Goal: Transaction & Acquisition: Purchase product/service

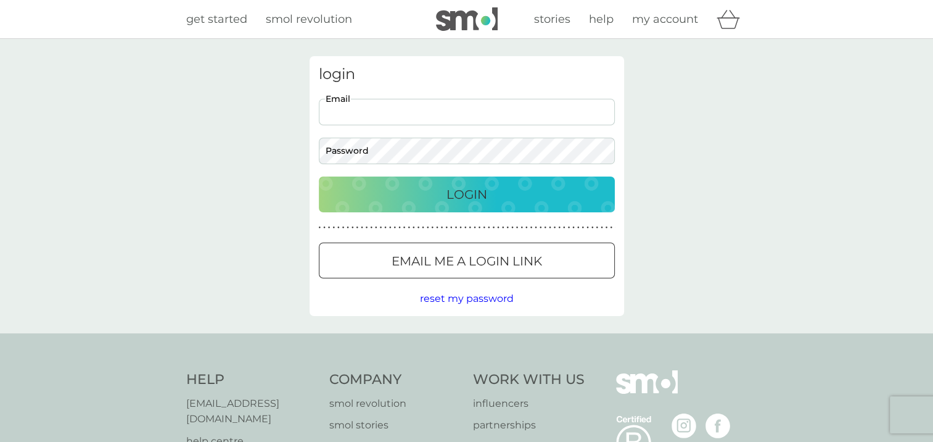
click at [452, 113] on input "Email" at bounding box center [467, 112] width 296 height 27
type input "sheilajcoombes@aol.com"
click at [466, 184] on p "Login" at bounding box center [467, 194] width 41 height 20
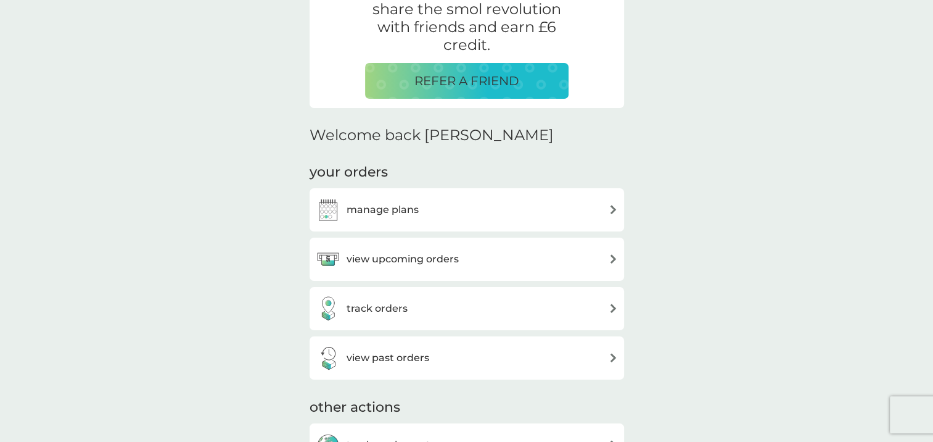
scroll to position [257, 0]
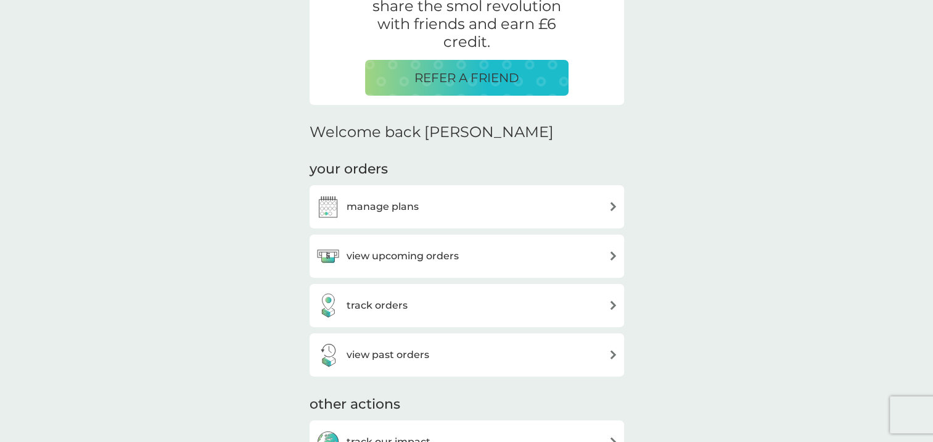
click at [614, 256] on img at bounding box center [613, 255] width 9 height 9
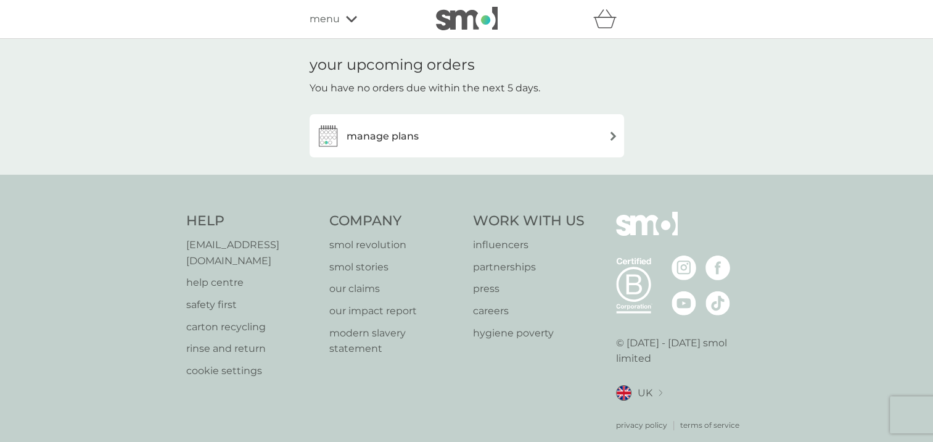
click at [613, 135] on img at bounding box center [613, 135] width 9 height 9
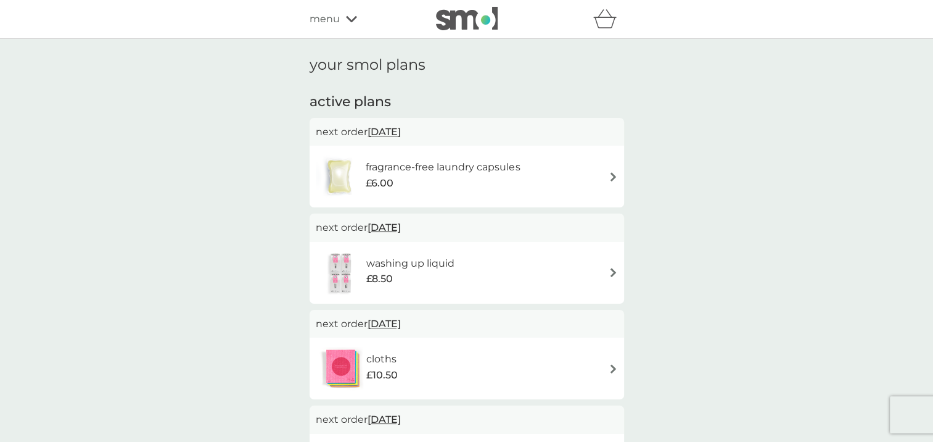
click at [609, 176] on img at bounding box center [613, 176] width 9 height 9
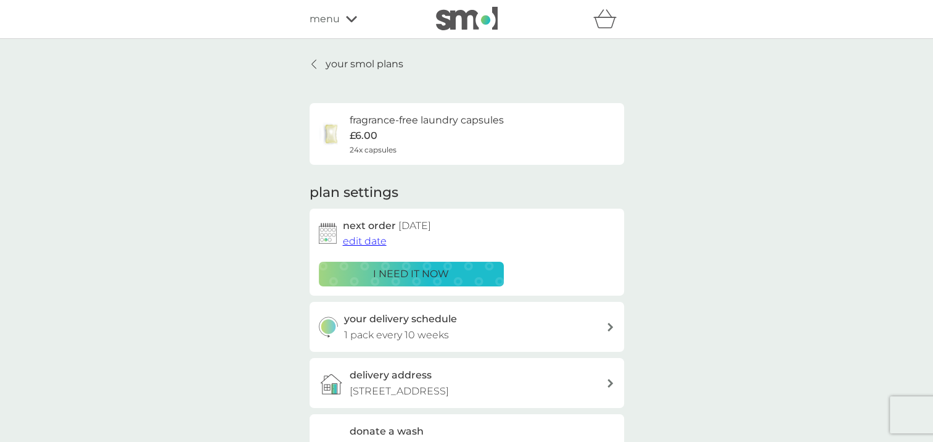
click at [407, 269] on p "i need it now" at bounding box center [411, 274] width 76 height 16
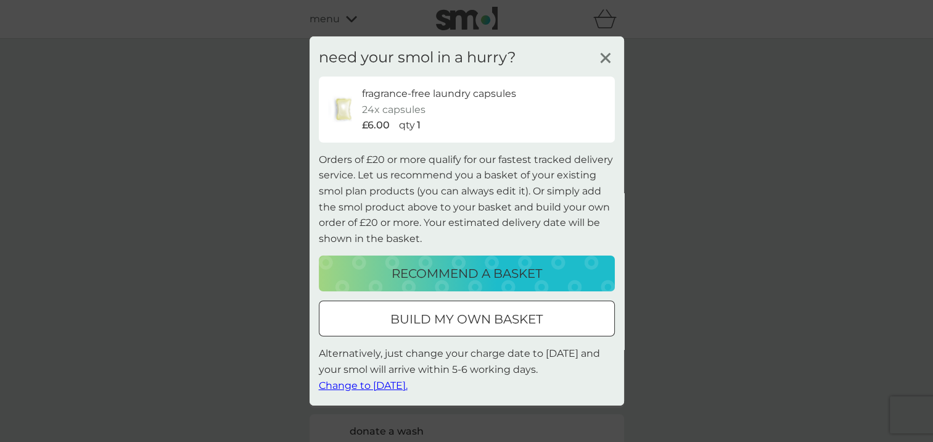
click at [444, 324] on p "build my own basket" at bounding box center [466, 319] width 152 height 20
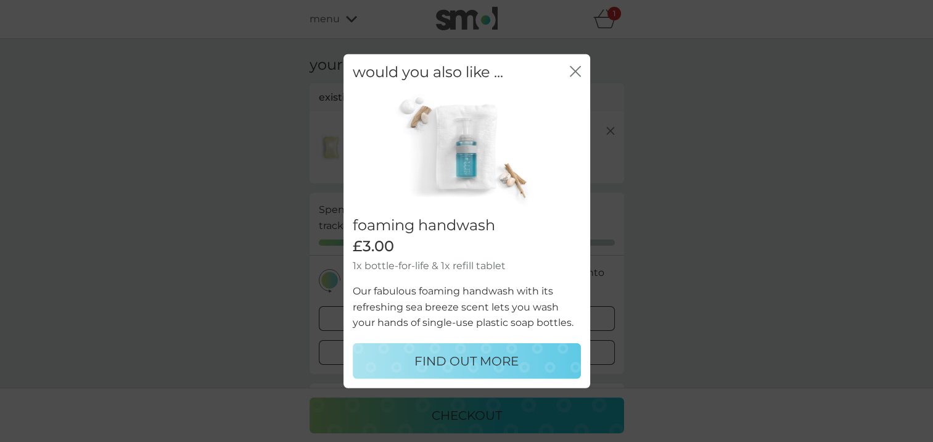
click at [488, 368] on p "FIND OUT MORE" at bounding box center [467, 360] width 104 height 20
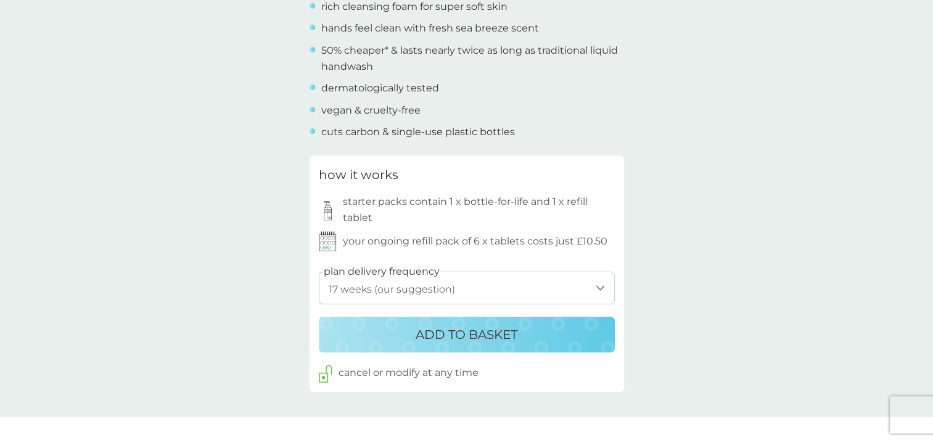
scroll to position [508, 0]
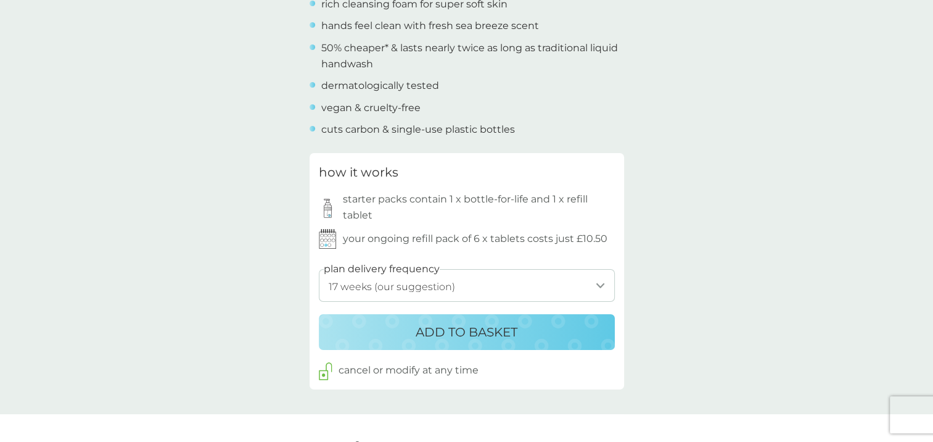
click at [597, 287] on select "1 week 2 weeks 3 weeks 4 weeks 5 weeks 6 weeks 7 weeks 8 weeks 9 weeks 10 weeks…" at bounding box center [467, 285] width 296 height 33
select select "140"
click at [319, 269] on select "1 week 2 weeks 3 weeks 4 weeks 5 weeks 6 weeks 7 weeks 8 weeks 9 weeks 10 weeks…" at bounding box center [467, 285] width 296 height 33
click at [597, 284] on select "1 week 2 weeks 3 weeks 4 weeks 5 weeks 6 weeks 7 weeks 8 weeks 9 weeks 10 weeks…" at bounding box center [467, 285] width 296 height 33
click at [505, 329] on p "ADD TO BASKET" at bounding box center [467, 332] width 102 height 20
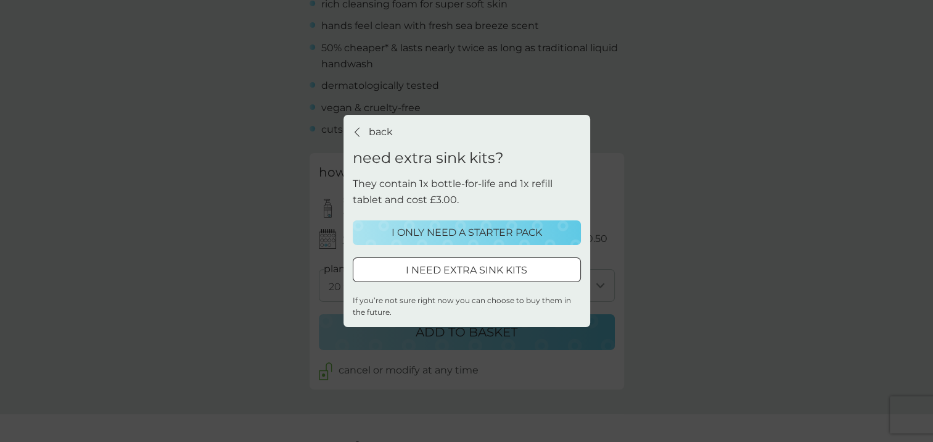
click at [479, 273] on div at bounding box center [467, 269] width 44 height 13
select select "140"
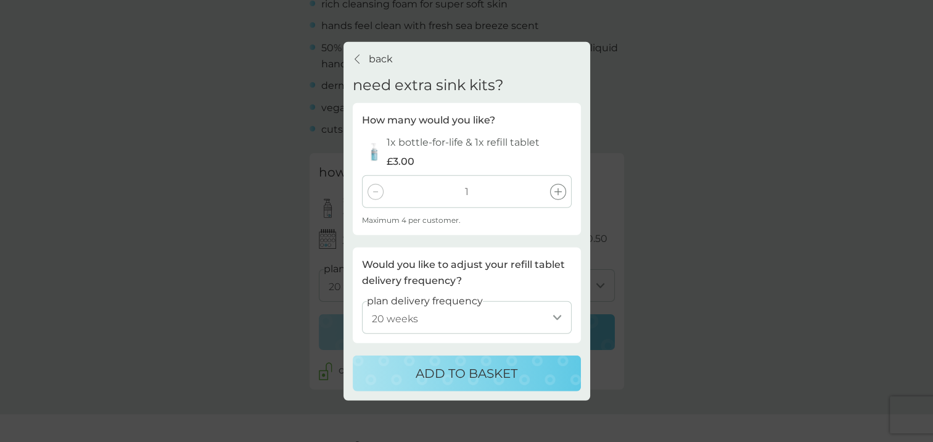
click at [555, 189] on icon at bounding box center [558, 191] width 7 height 7
click at [461, 371] on p "ADD TO BASKET" at bounding box center [467, 373] width 102 height 20
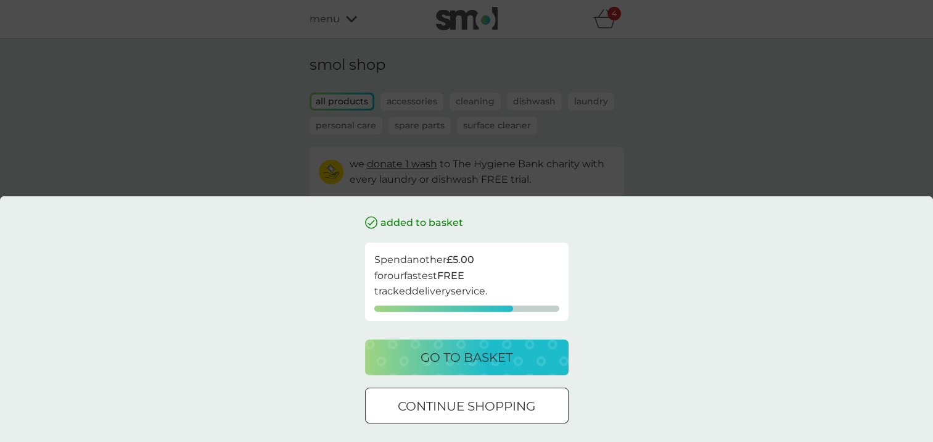
click at [461, 405] on div at bounding box center [467, 406] width 44 height 13
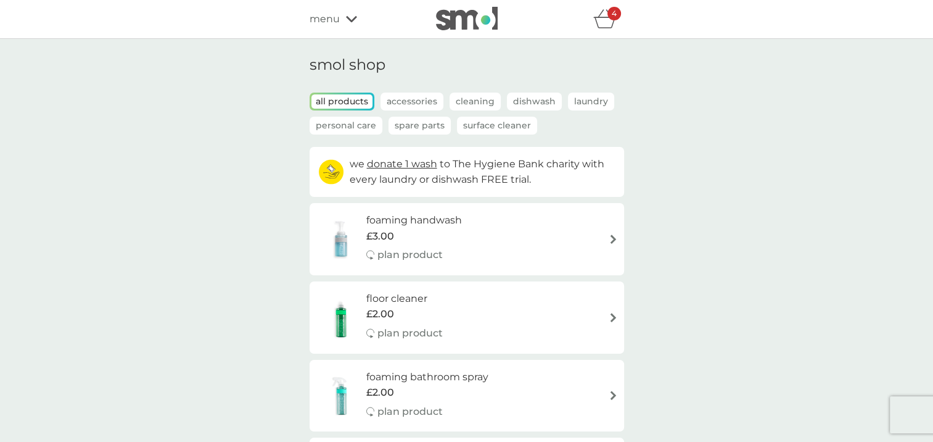
click at [402, 101] on p "Accessories" at bounding box center [412, 102] width 63 height 18
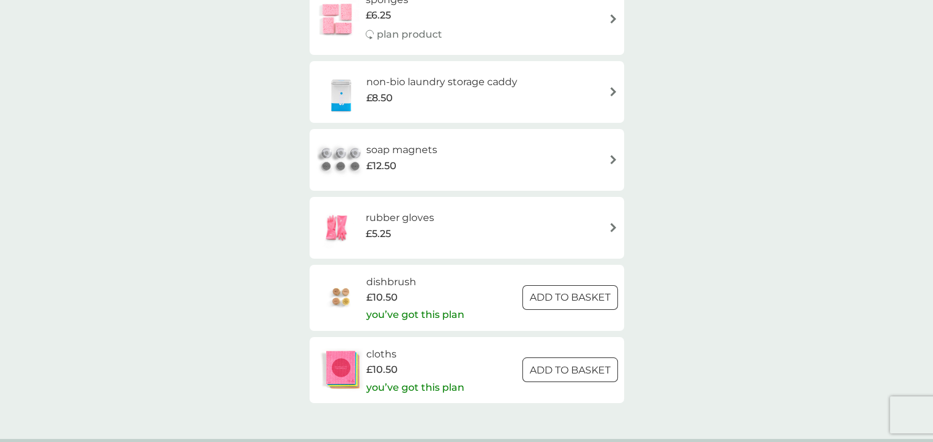
scroll to position [233, 0]
click at [614, 225] on img at bounding box center [613, 225] width 9 height 9
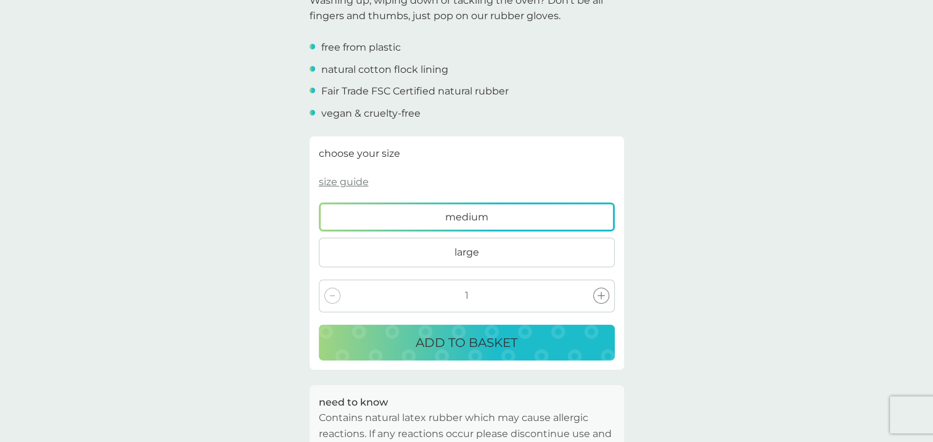
scroll to position [410, 0]
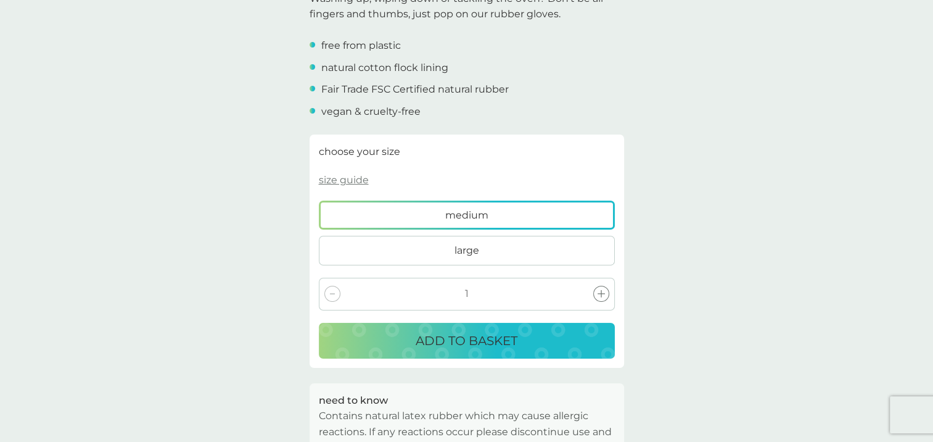
click at [495, 331] on p "ADD TO BASKET" at bounding box center [467, 341] width 102 height 20
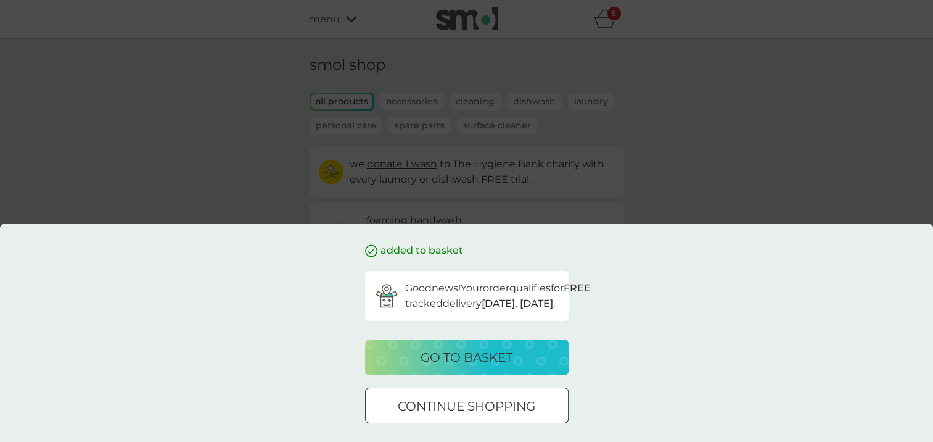
click at [482, 361] on p "go to basket" at bounding box center [467, 357] width 92 height 20
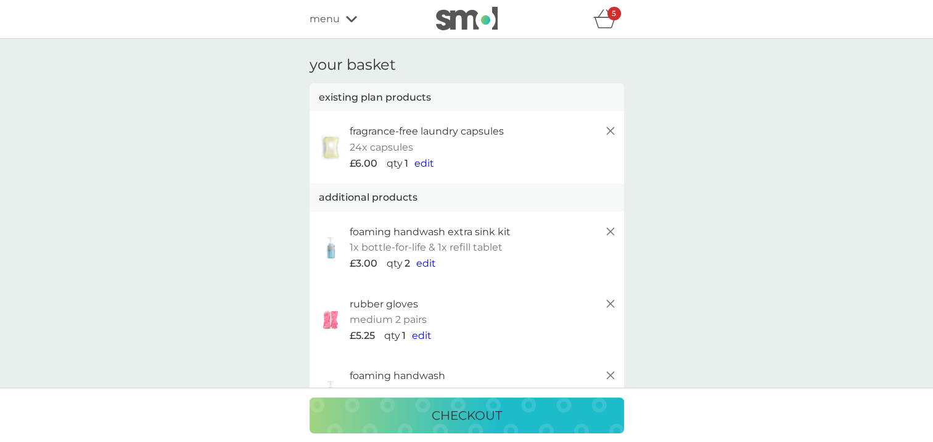
click at [424, 167] on span "edit" at bounding box center [425, 163] width 20 height 12
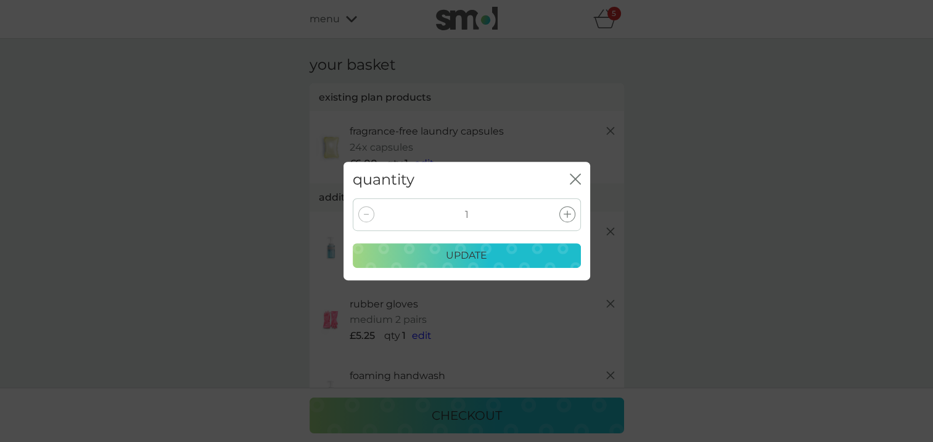
click at [568, 214] on icon at bounding box center [567, 213] width 7 height 7
click at [469, 259] on p "update" at bounding box center [466, 255] width 41 height 16
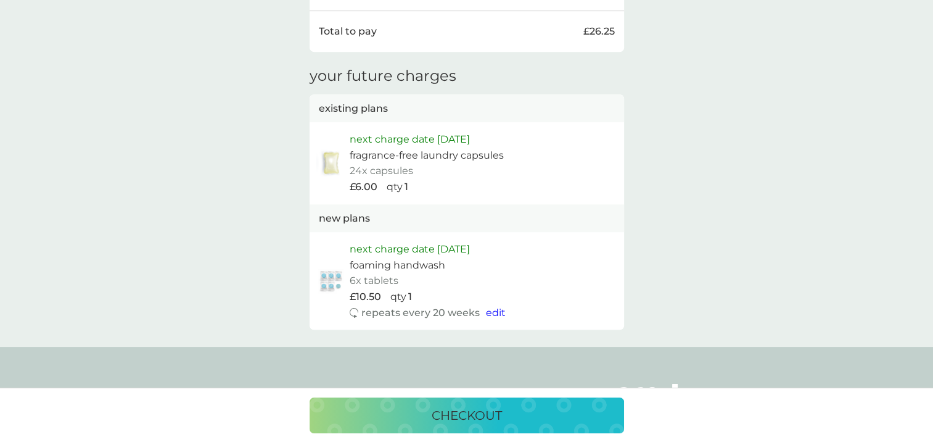
scroll to position [716, 0]
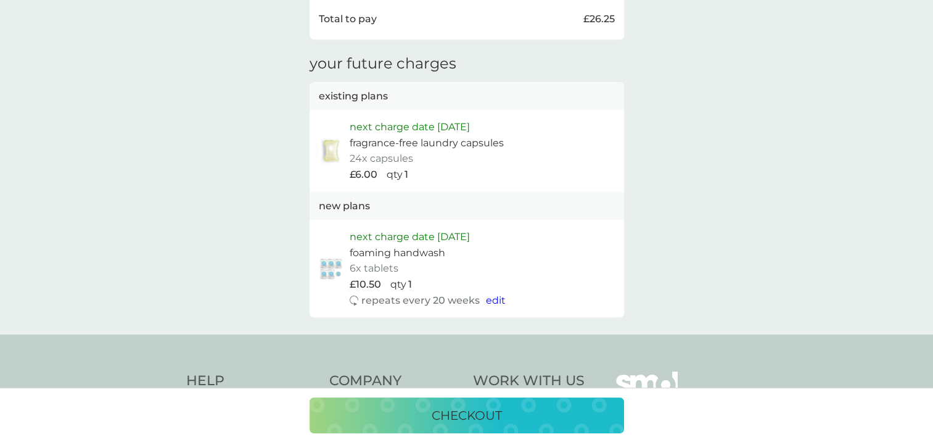
click at [464, 416] on p "checkout" at bounding box center [467, 415] width 70 height 20
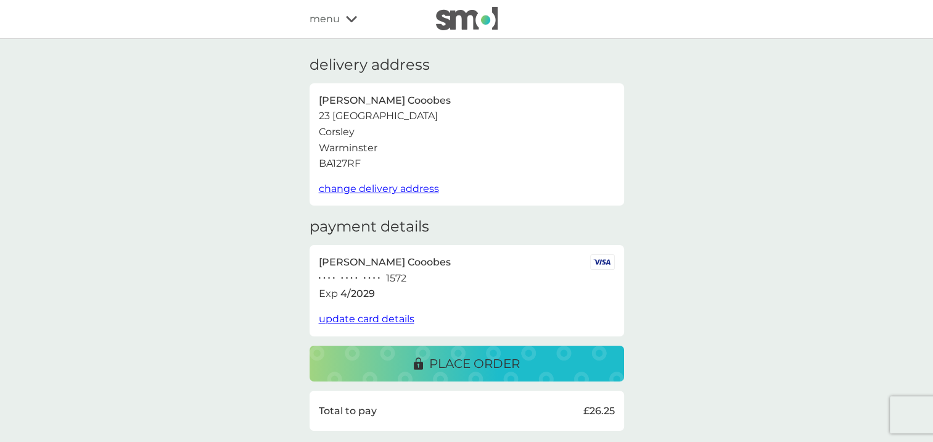
click at [462, 363] on p "place order" at bounding box center [474, 363] width 91 height 20
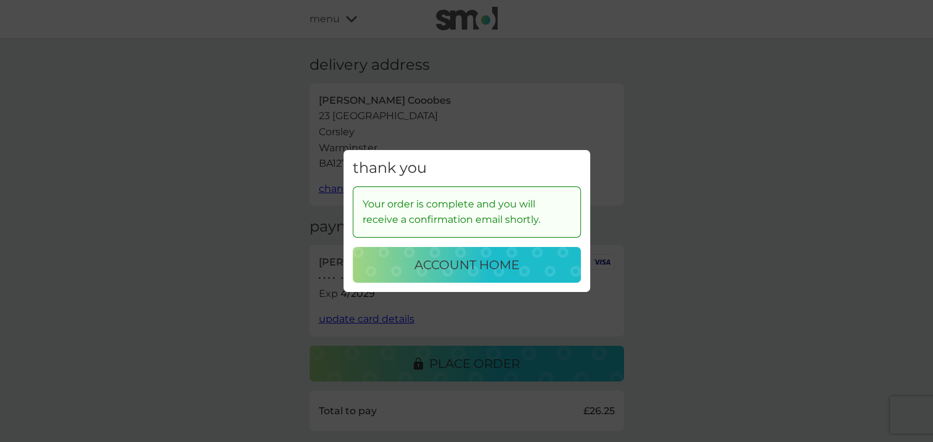
click at [465, 264] on p "account home" at bounding box center [467, 265] width 105 height 20
